Goal: Transaction & Acquisition: Purchase product/service

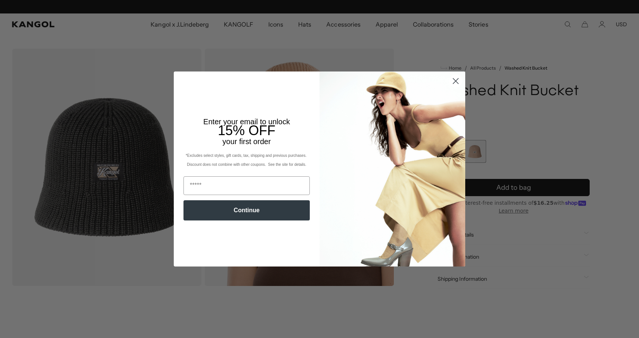
scroll to position [0, 154]
click at [456, 83] on circle "Close dialog" at bounding box center [456, 81] width 12 height 12
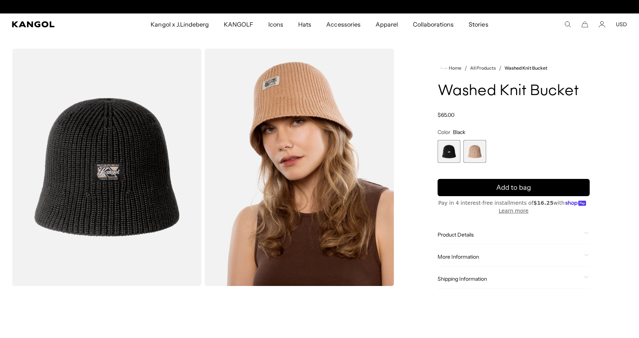
scroll to position [0, 0]
click at [570, 21] on icon "Search here" at bounding box center [568, 24] width 7 height 7
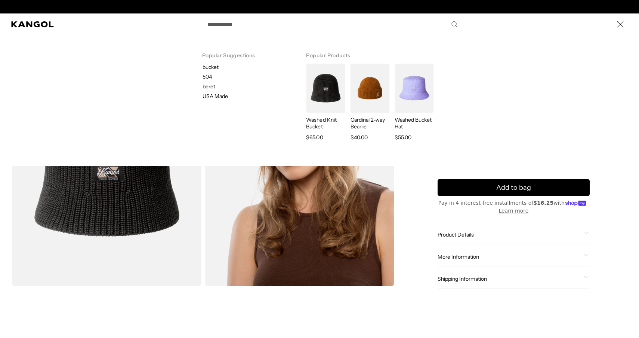
type input "*"
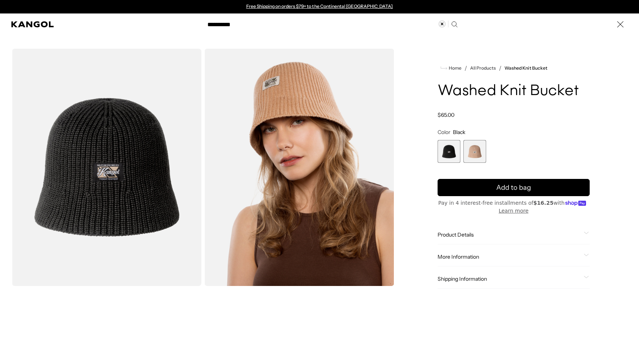
type input "**********"
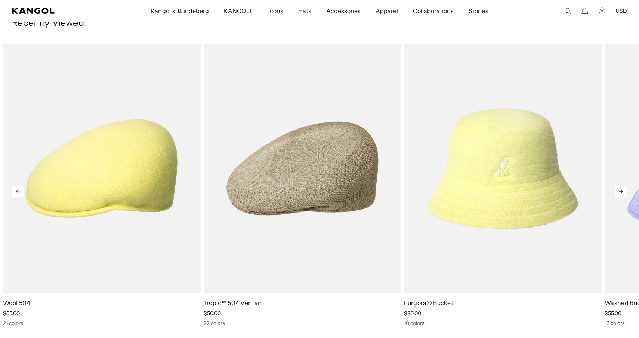
click at [622, 190] on icon at bounding box center [622, 191] width 4 height 3
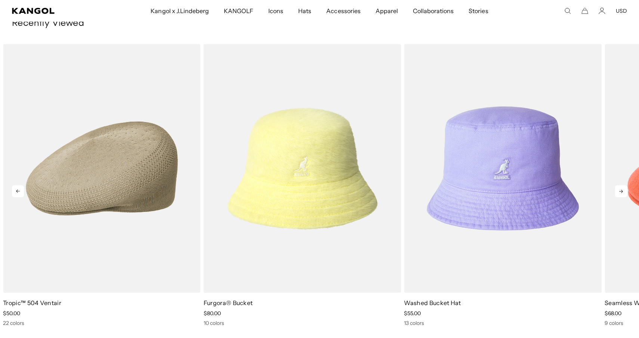
click at [622, 190] on icon at bounding box center [622, 191] width 4 height 3
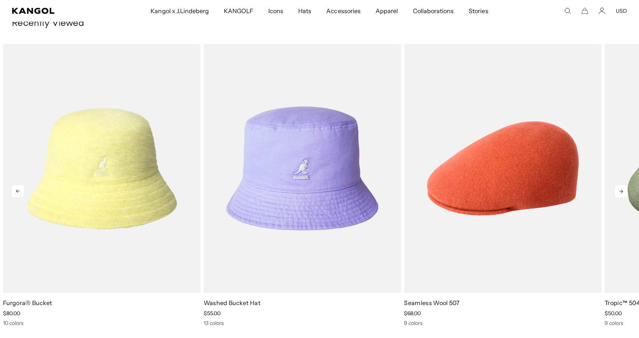
click at [622, 190] on icon at bounding box center [622, 191] width 4 height 3
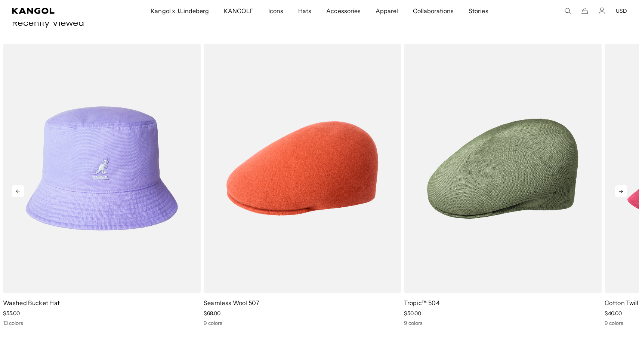
click at [622, 190] on icon at bounding box center [622, 191] width 4 height 3
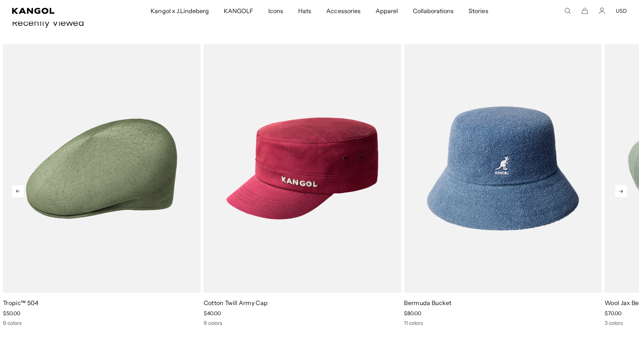
click at [622, 190] on icon at bounding box center [622, 191] width 4 height 3
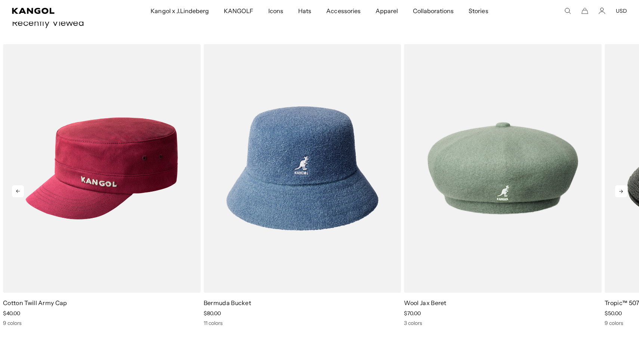
click at [620, 189] on icon at bounding box center [621, 191] width 12 height 12
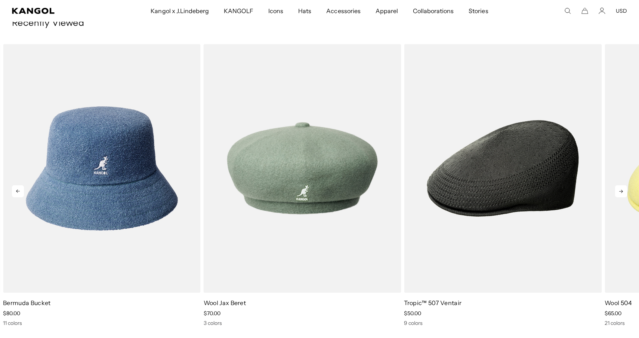
click at [620, 189] on icon at bounding box center [621, 191] width 12 height 12
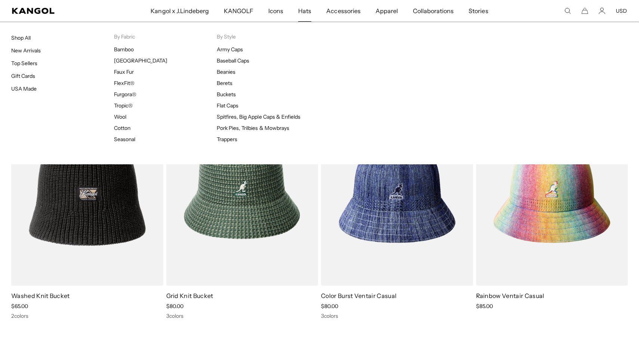
click at [303, 9] on span "Hats" at bounding box center [304, 11] width 13 height 22
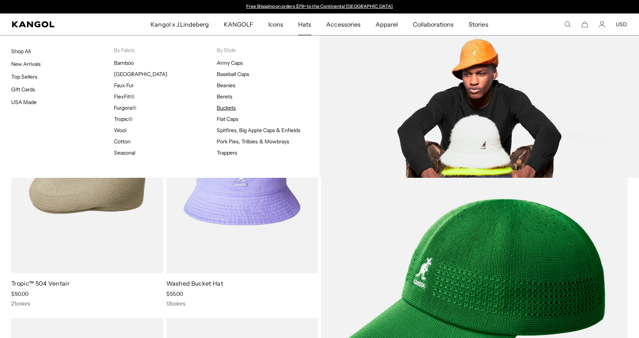
click at [225, 107] on link "Buckets" at bounding box center [226, 107] width 19 height 7
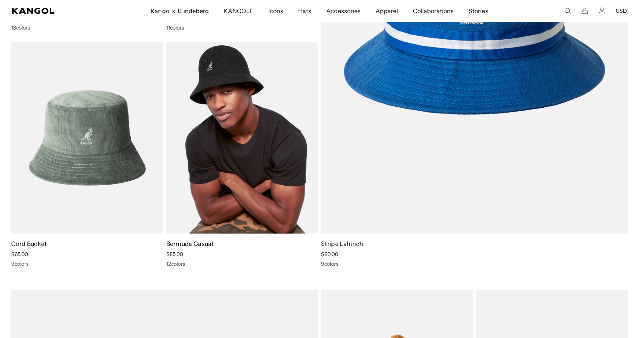
click at [221, 78] on img at bounding box center [242, 137] width 152 height 191
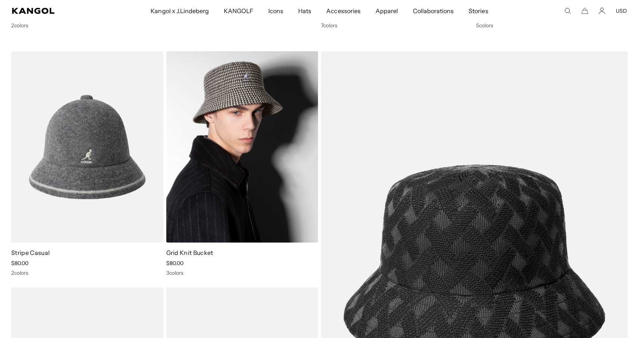
scroll to position [1087, 0]
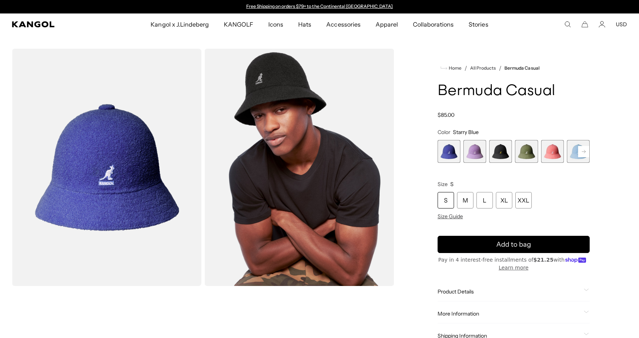
click at [584, 148] on rect at bounding box center [583, 151] width 11 height 11
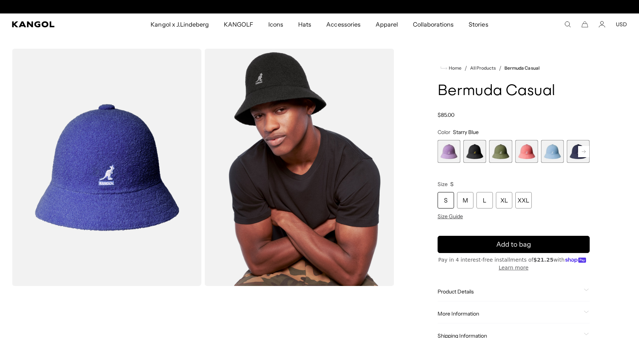
scroll to position [0, 154]
click at [584, 148] on rect at bounding box center [583, 151] width 11 height 11
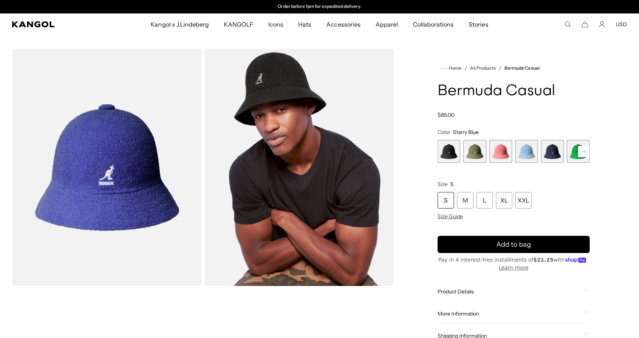
click at [584, 148] on rect at bounding box center [583, 151] width 11 height 11
